Goal: Task Accomplishment & Management: Use online tool/utility

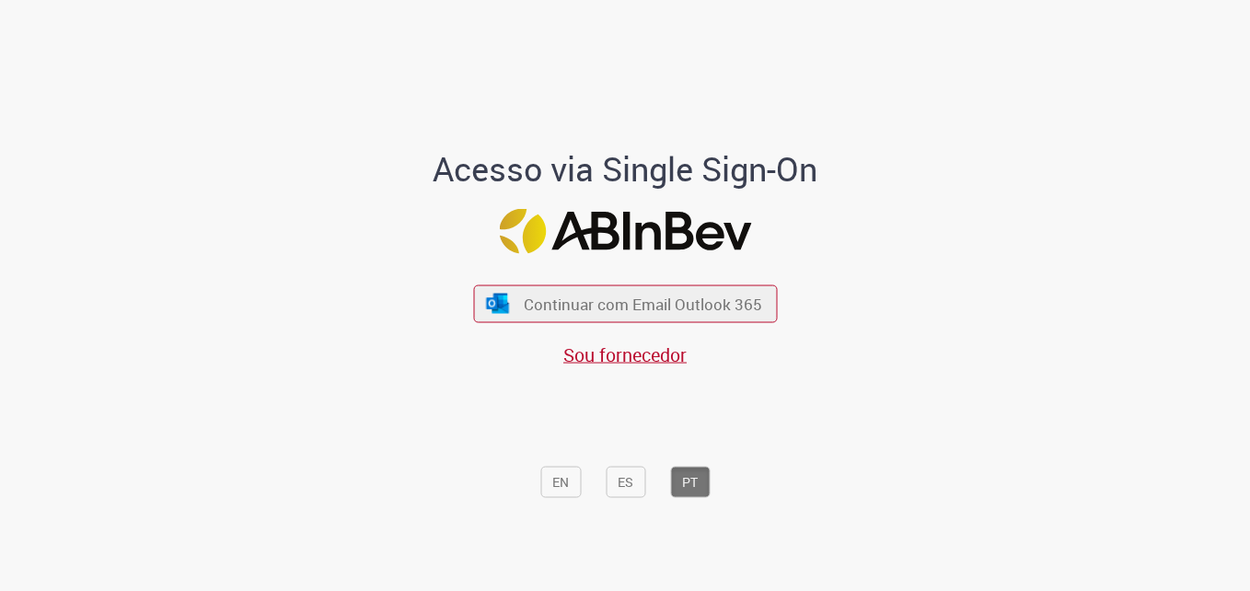
scroll to position [5, 0]
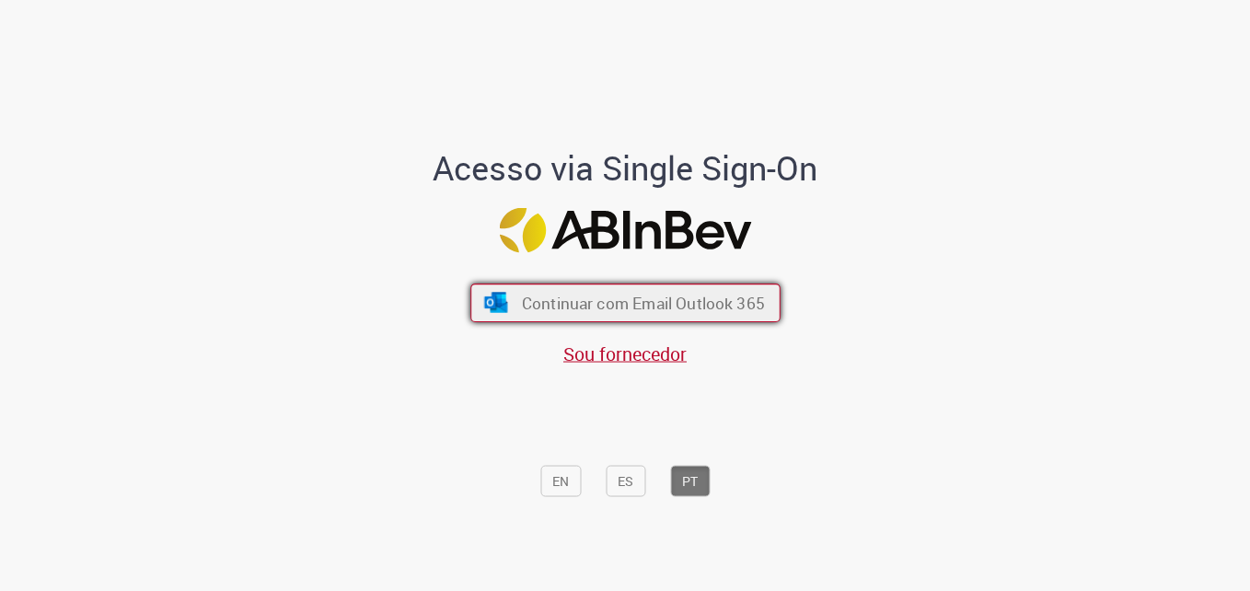
click at [645, 310] on span "Continuar com Email Outlook 365" at bounding box center [642, 302] width 243 height 21
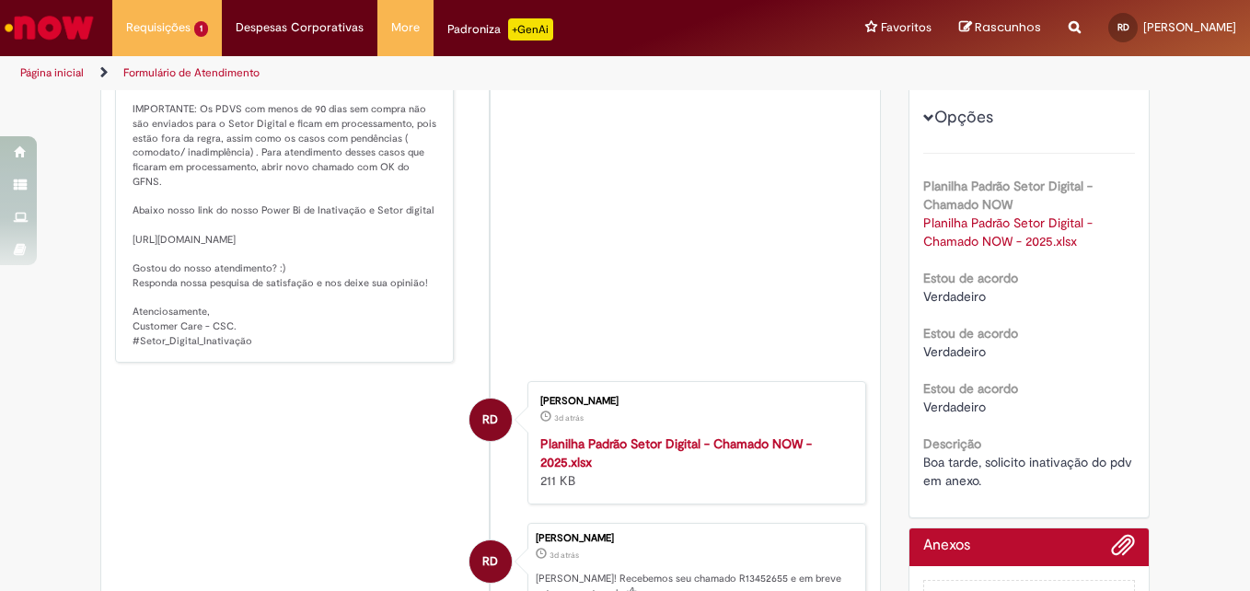
scroll to position [552, 0]
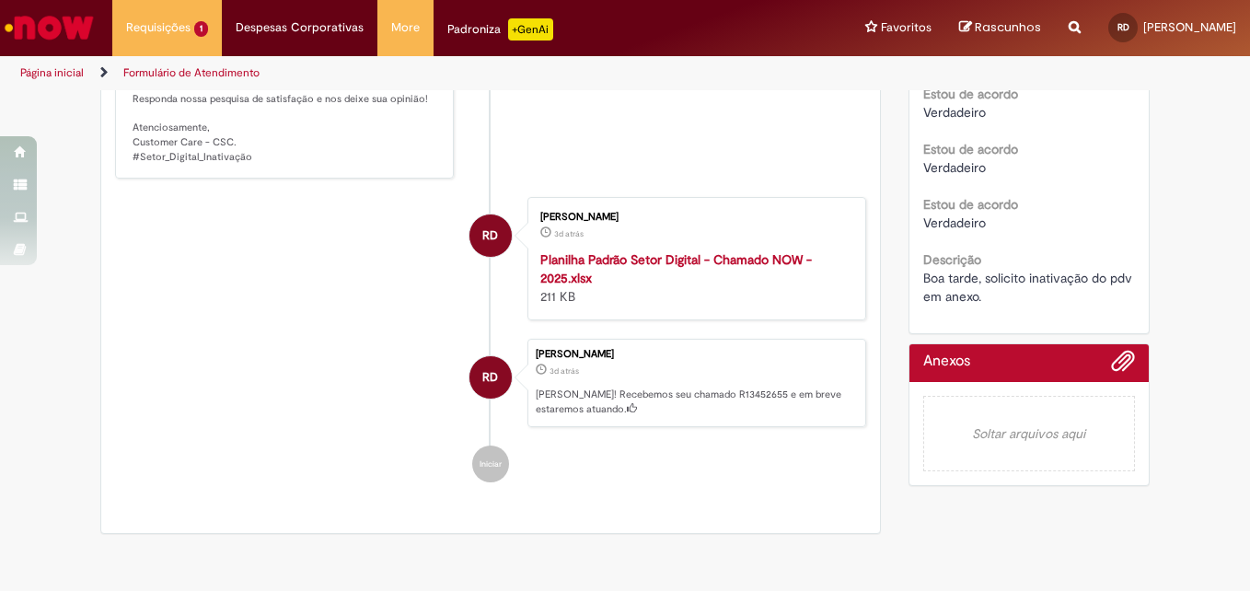
click at [616, 278] on strong "Planilha Padrão Setor Digital - Chamado NOW - 2025.xlsx" at bounding box center [677, 268] width 272 height 35
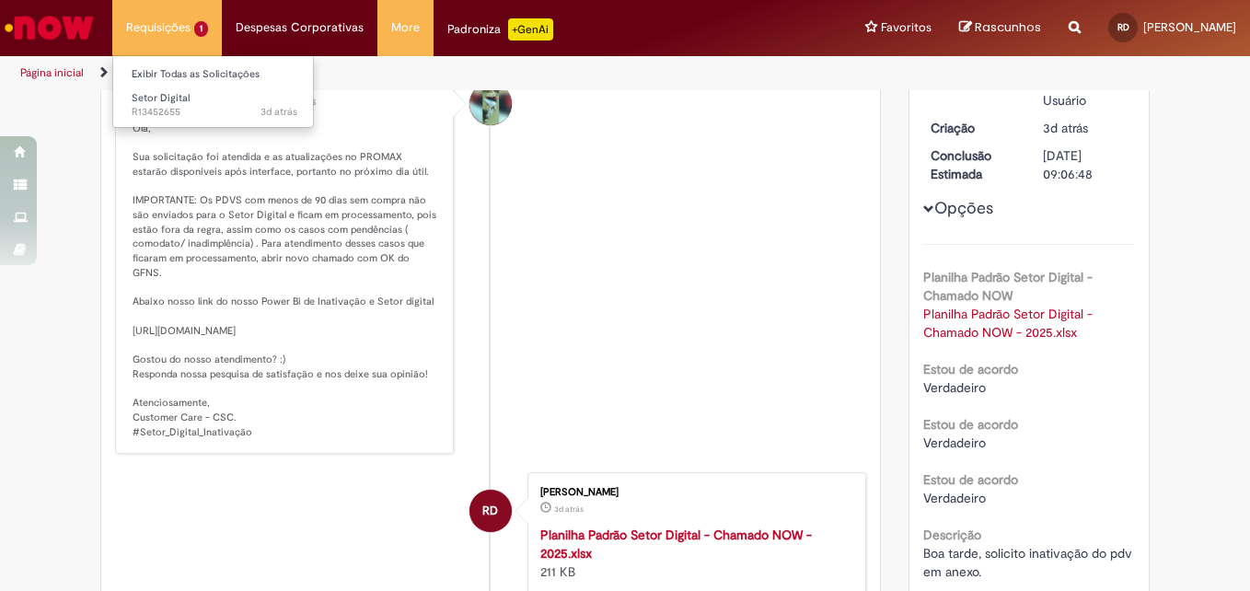
scroll to position [276, 0]
click at [193, 75] on link "Exibir Todas as Solicitações" at bounding box center [214, 74] width 203 height 20
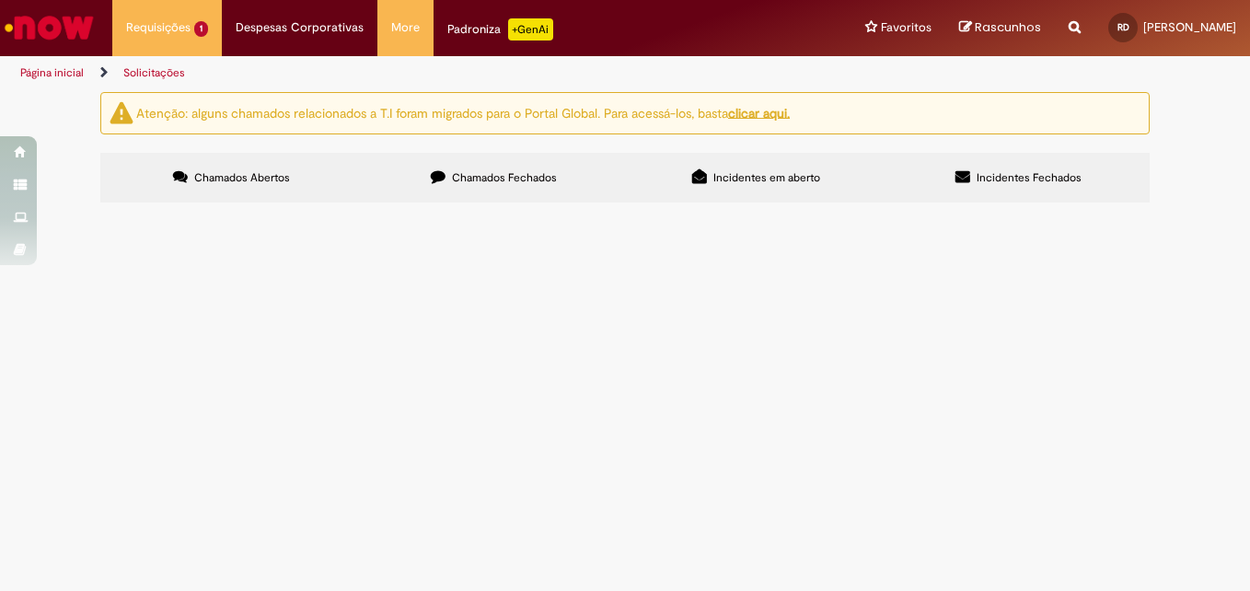
click at [0, 0] on td "Boa tarde, solicito inativação do pdv em anexo." at bounding box center [0, 0] width 0 height 0
click at [0, 0] on span "Boa tarde, solicito inativação do pdv em anexo." at bounding box center [0, 0] width 0 height 0
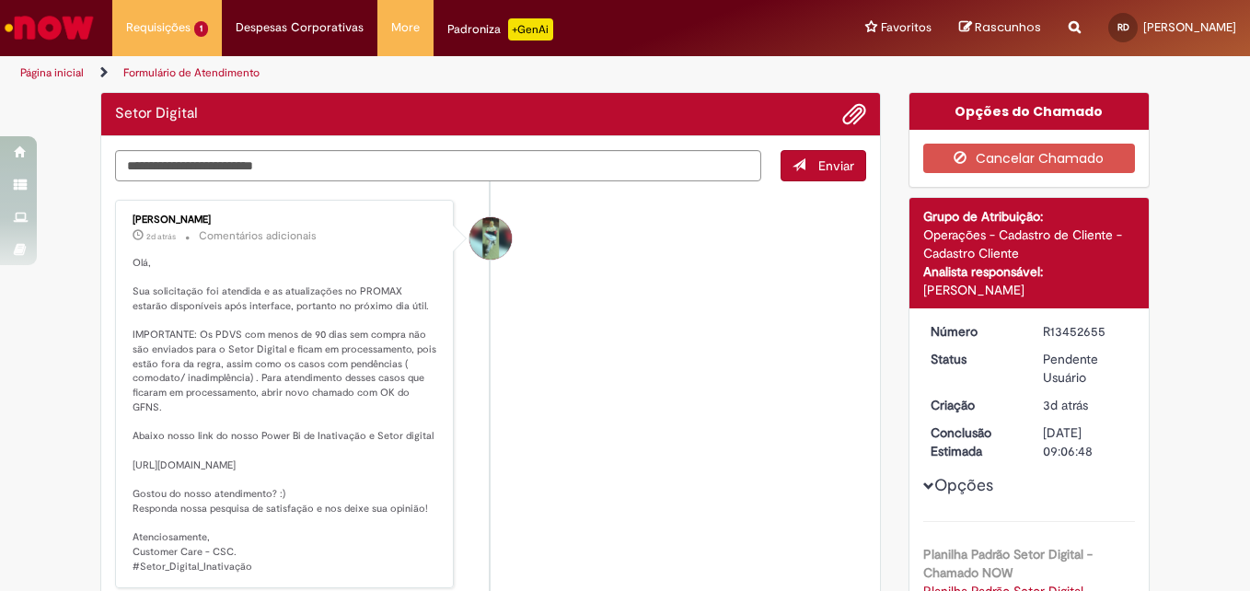
drag, startPoint x: 179, startPoint y: 284, endPoint x: 406, endPoint y: 295, distance: 227.7
click at [349, 291] on div "Enviar [PERSON_NAME] 2d atrás 2 dias atrás Comentários adicionais RD [PERSON_NA…" at bounding box center [490, 539] width 779 height 807
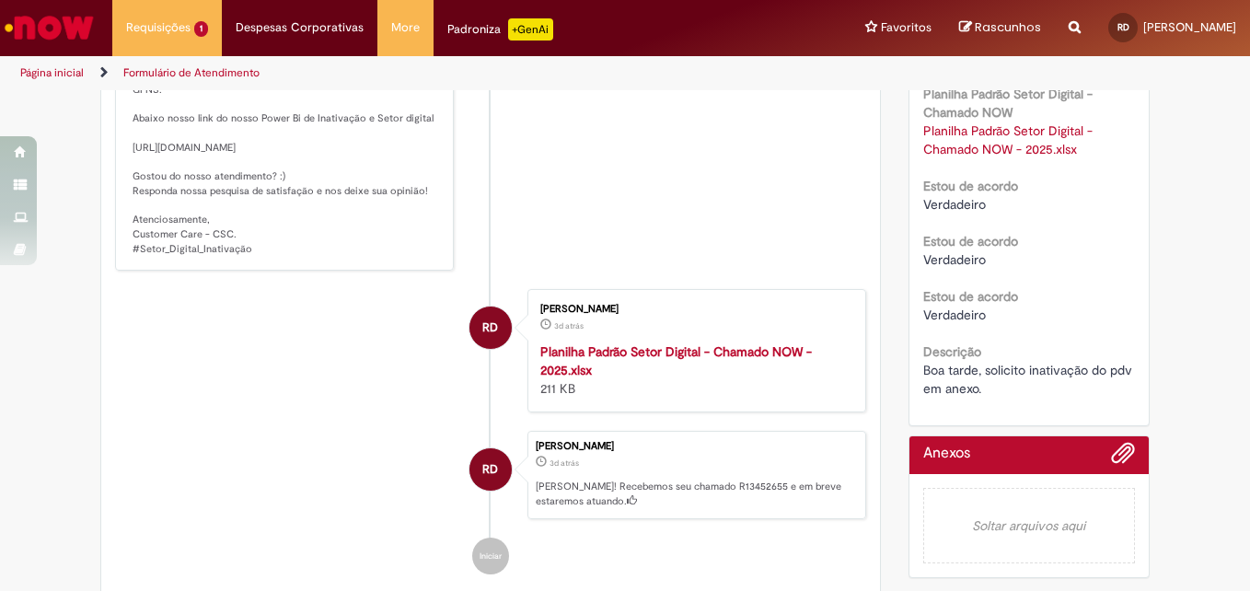
scroll to position [552, 0]
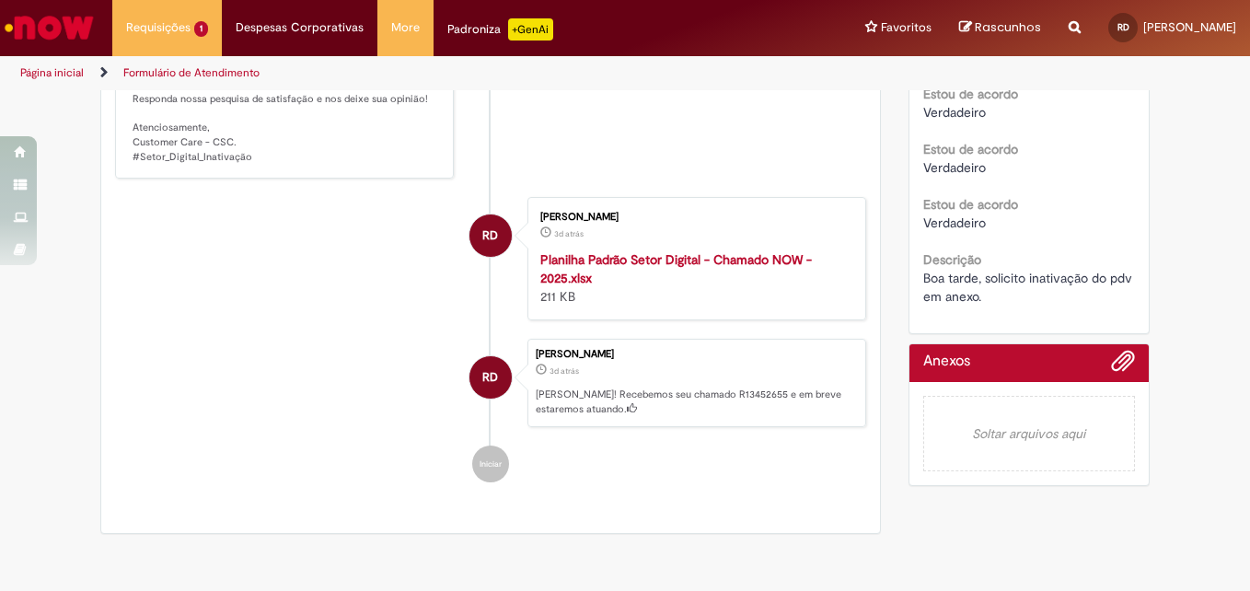
click at [573, 286] on strong "Planilha Padrão Setor Digital - Chamado NOW - 2025.xlsx" at bounding box center [677, 268] width 272 height 35
